Goal: Task Accomplishment & Management: Manage account settings

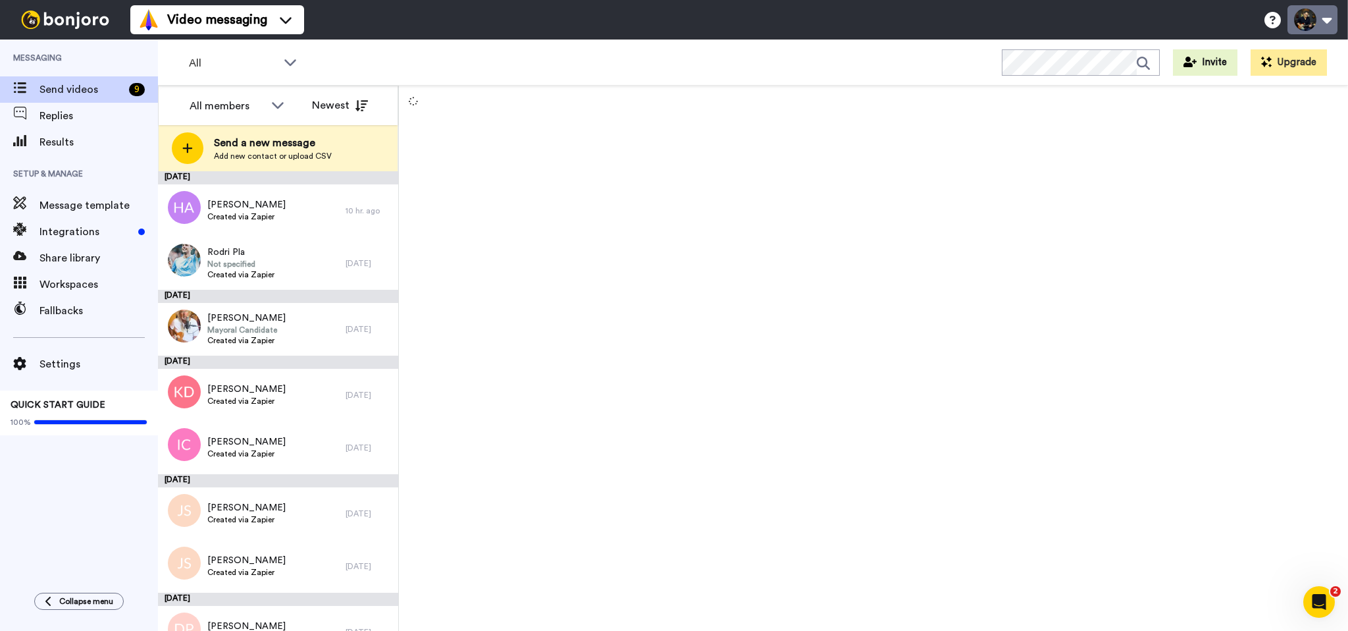
click at [1318, 24] on button at bounding box center [1312, 19] width 50 height 29
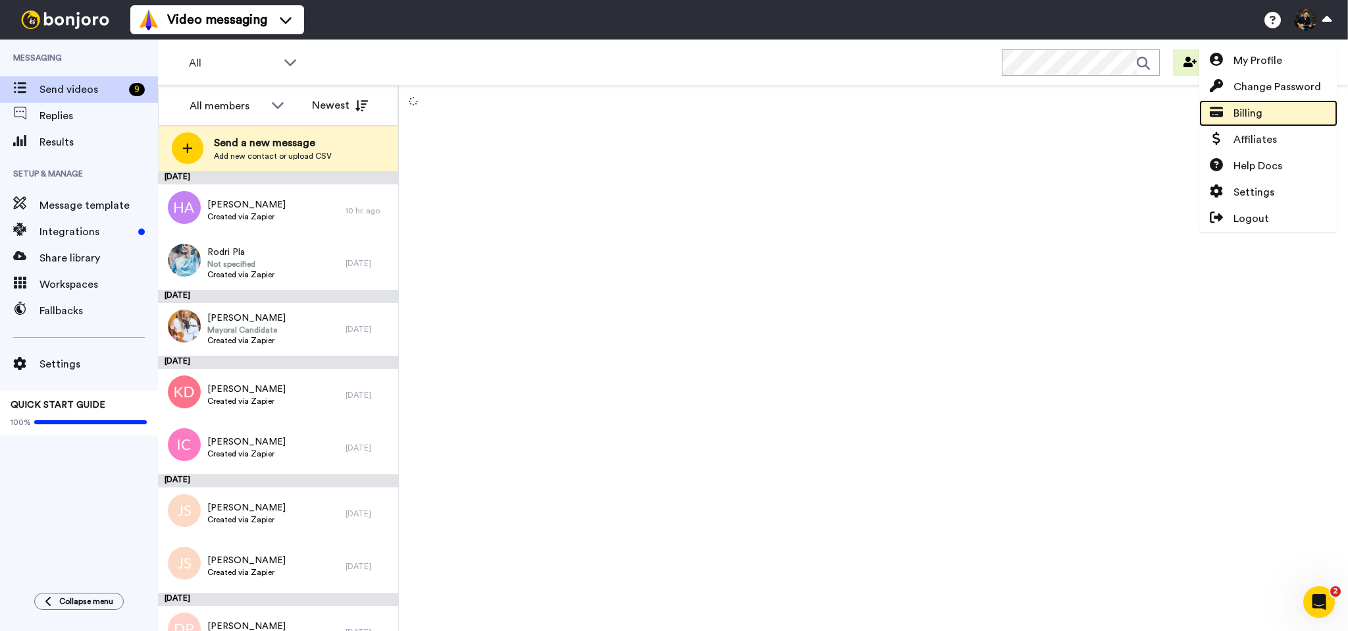
click at [1246, 109] on span "Billing" at bounding box center [1247, 113] width 29 height 16
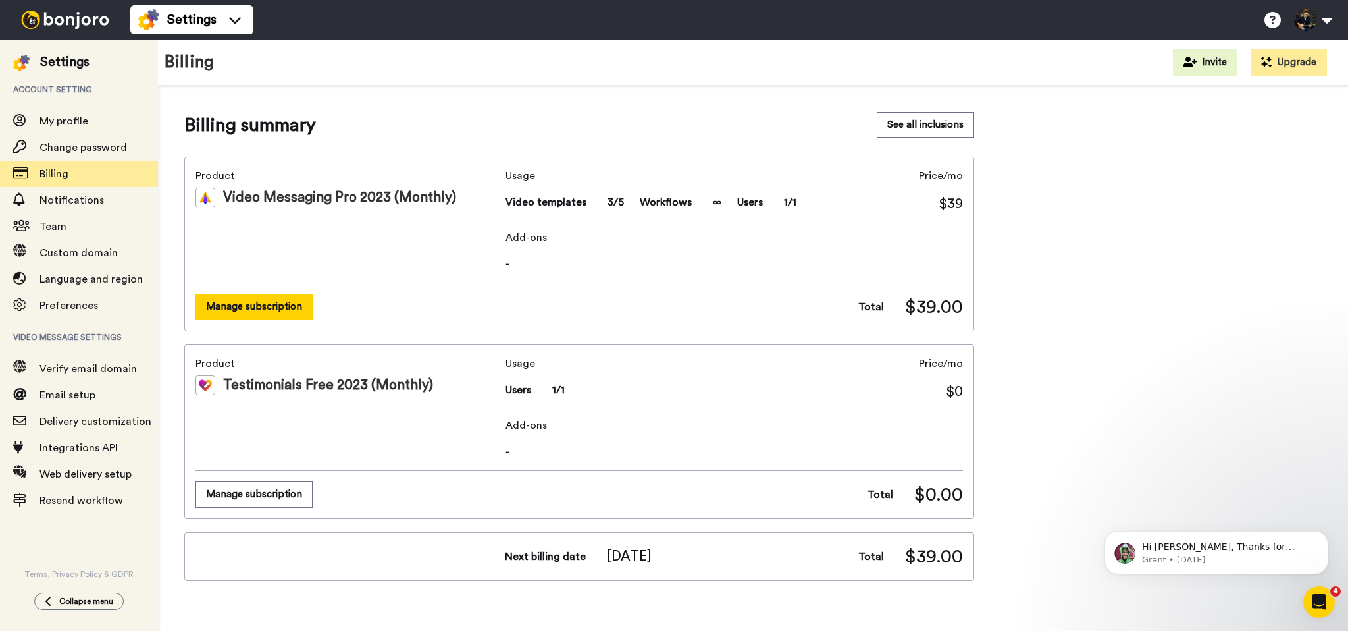
click at [276, 309] on button "Manage subscription" at bounding box center [253, 307] width 117 height 26
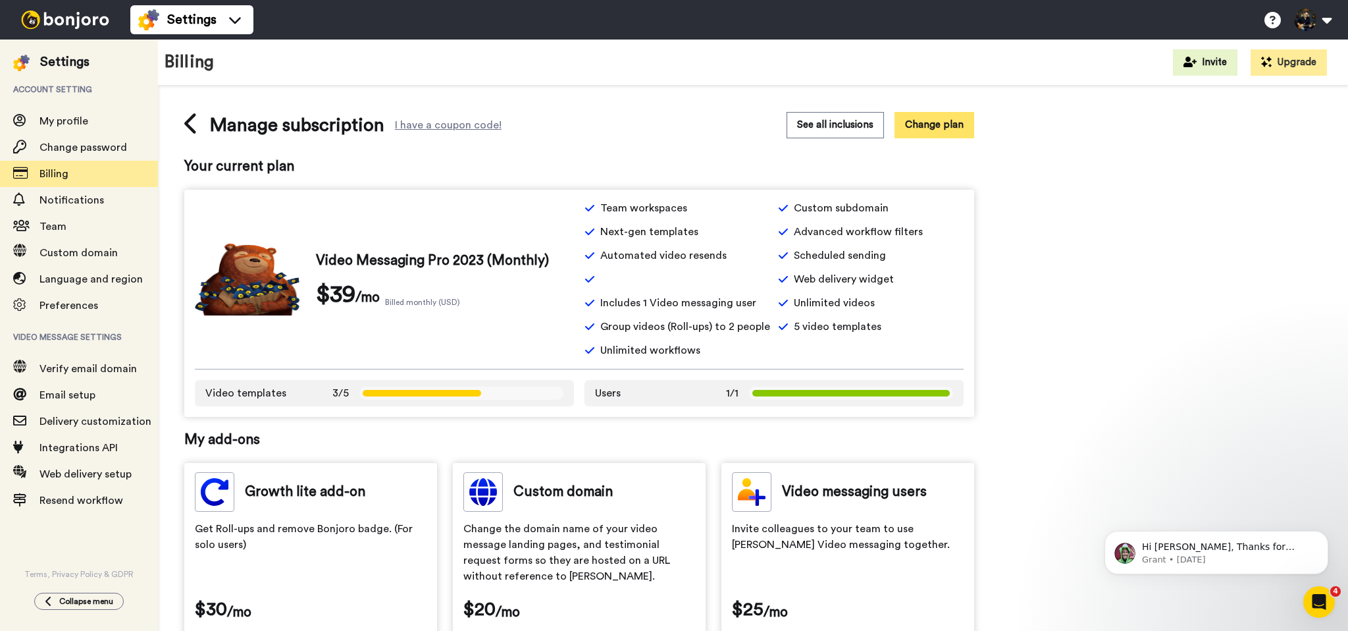
click at [949, 126] on button "Change plan" at bounding box center [934, 125] width 80 height 26
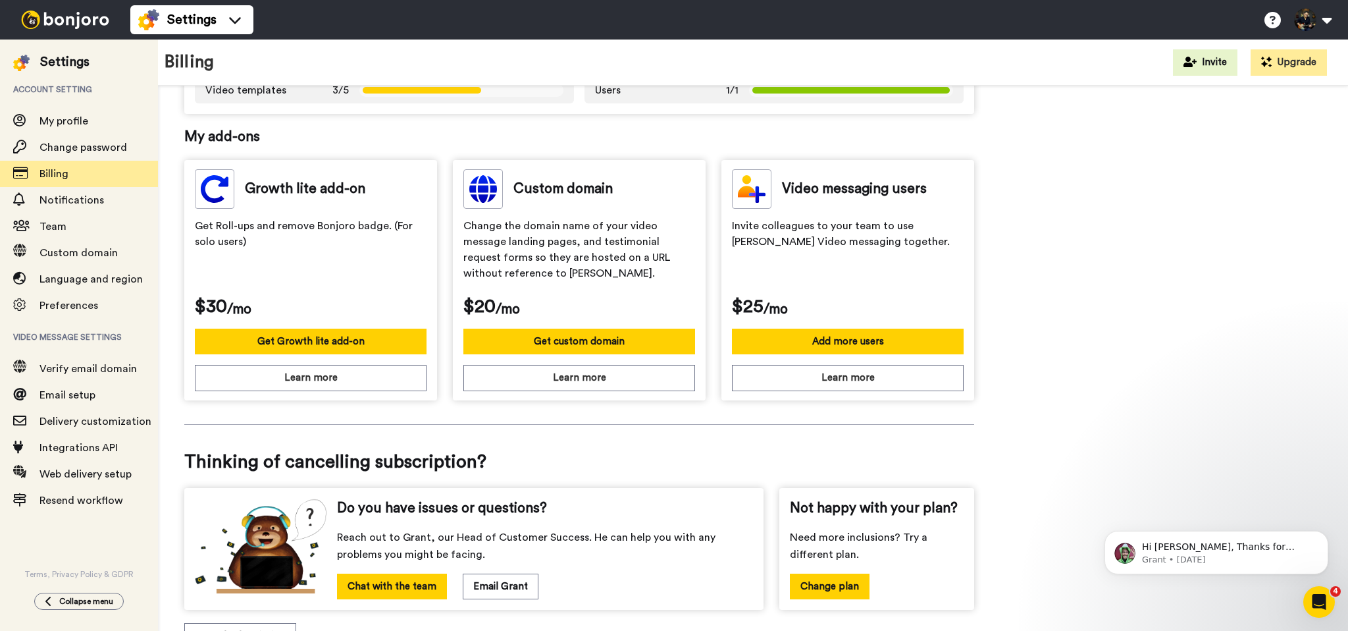
scroll to position [359, 0]
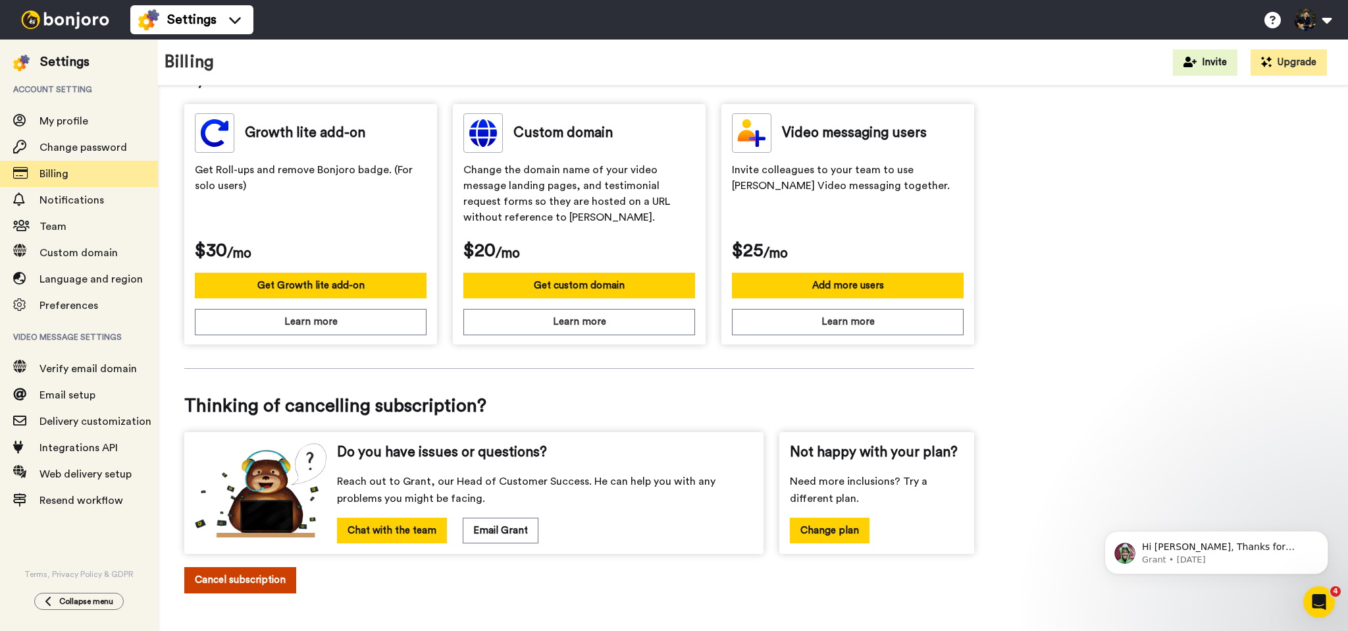
click at [240, 581] on button "Cancel subscription" at bounding box center [240, 580] width 112 height 26
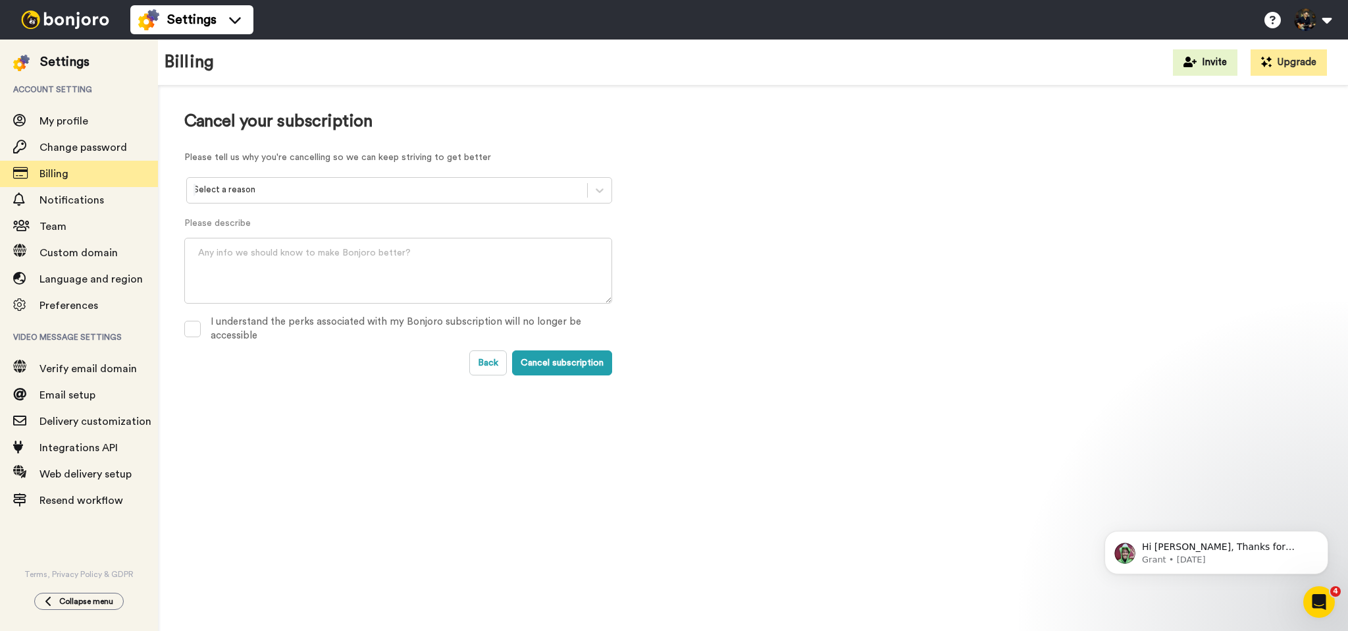
click at [247, 196] on div at bounding box center [387, 189] width 387 height 15
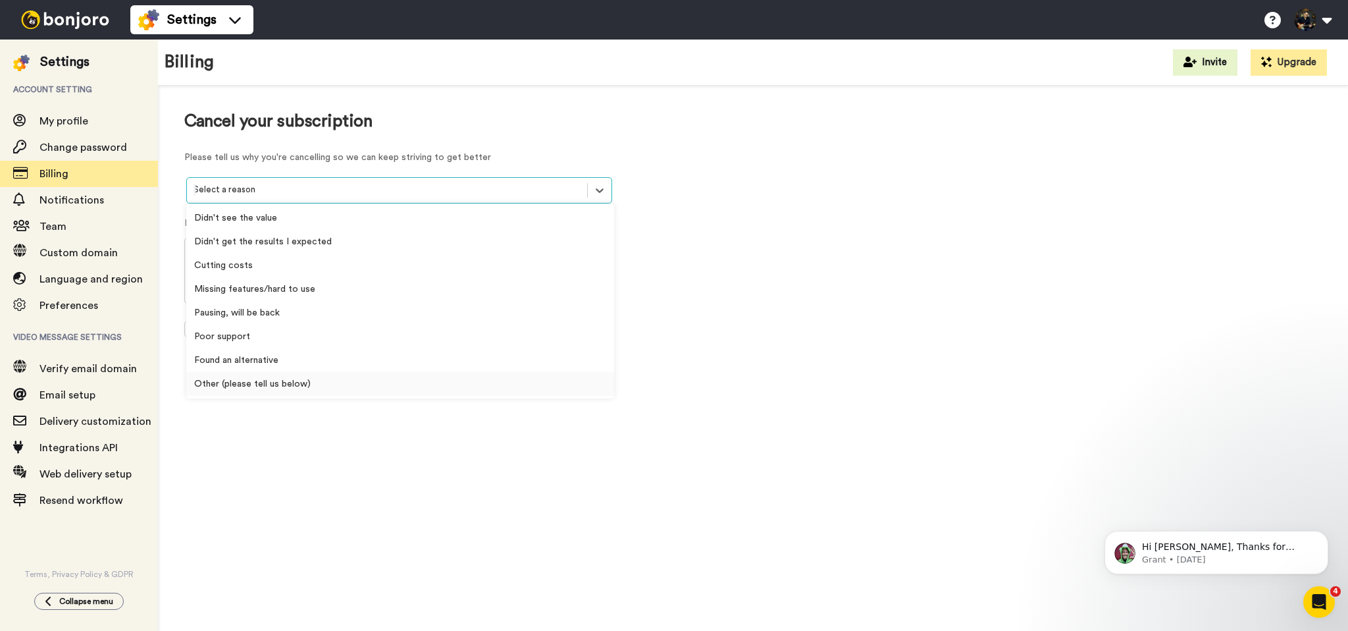
click at [272, 383] on div "Other (please tell us below)" at bounding box center [400, 384] width 428 height 24
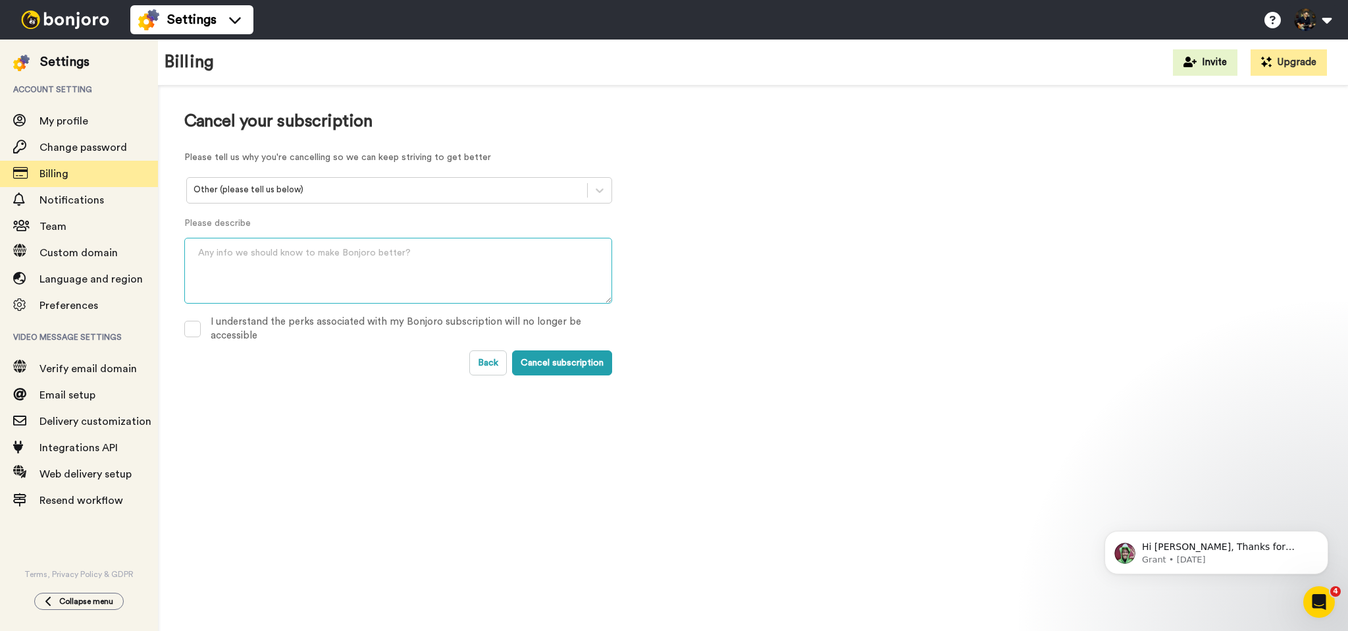
click at [267, 250] on textarea at bounding box center [398, 271] width 428 height 66
click at [258, 189] on div at bounding box center [387, 189] width 387 height 15
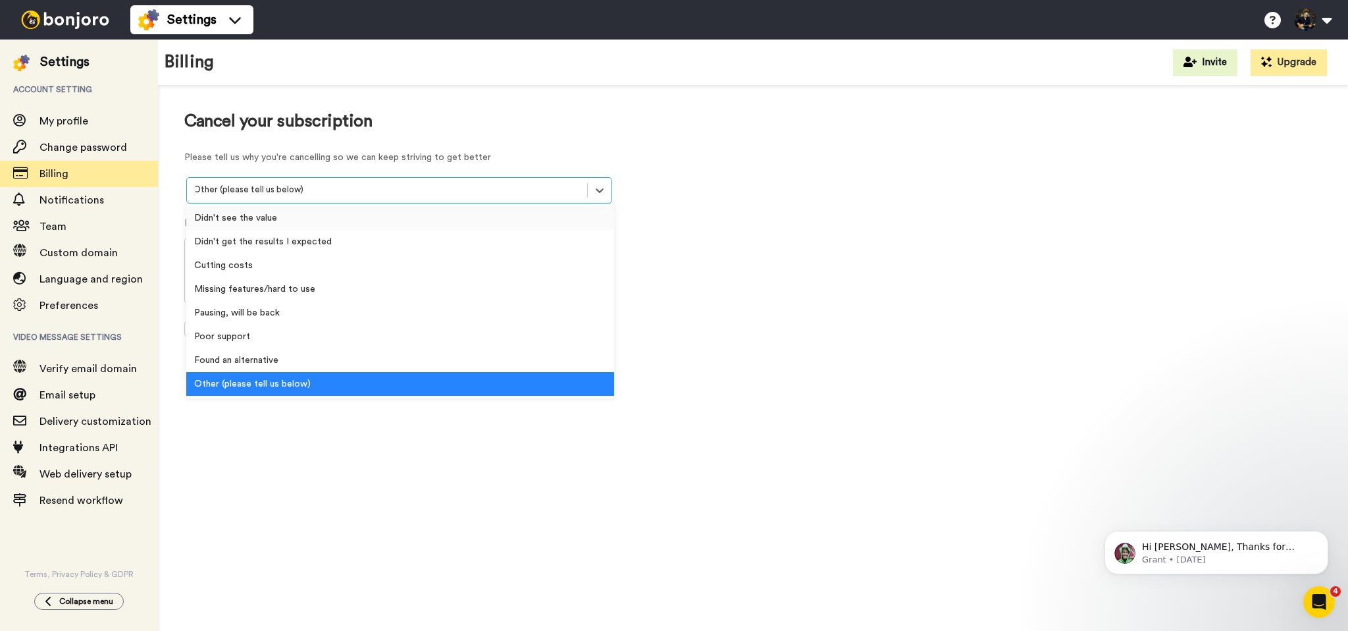
click at [246, 215] on div "Didn't see the value" at bounding box center [400, 218] width 428 height 24
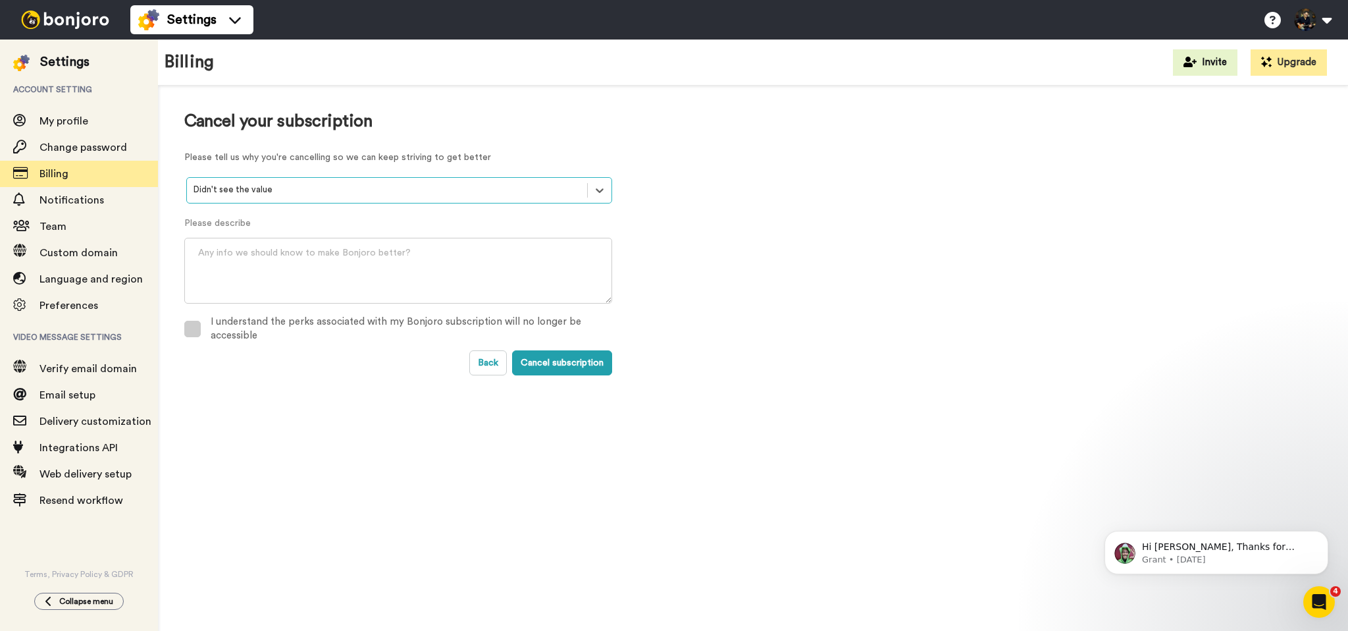
click at [221, 324] on div "I understand the perks associated with my Bonjoro subscription will no longer b…" at bounding box center [412, 329] width 402 height 28
click at [567, 365] on button "Cancel subscription" at bounding box center [562, 362] width 100 height 25
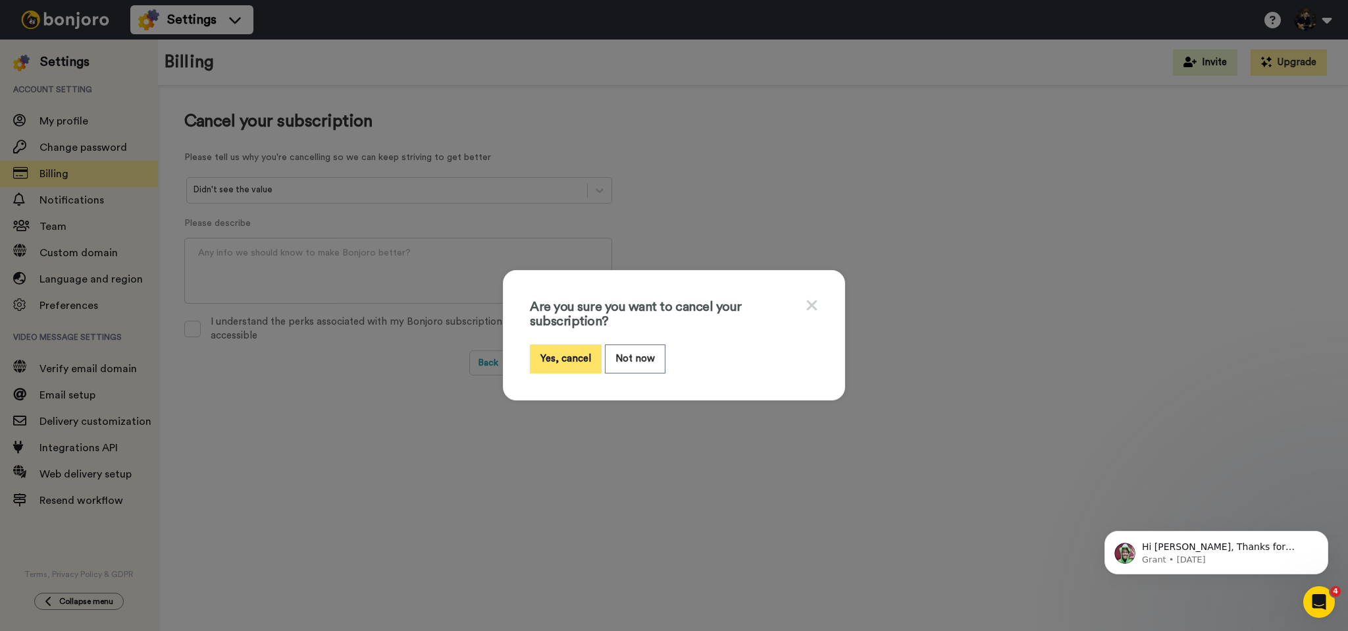
click at [561, 359] on button "Yes, cancel" at bounding box center [566, 358] width 72 height 28
